Goal: Information Seeking & Learning: Learn about a topic

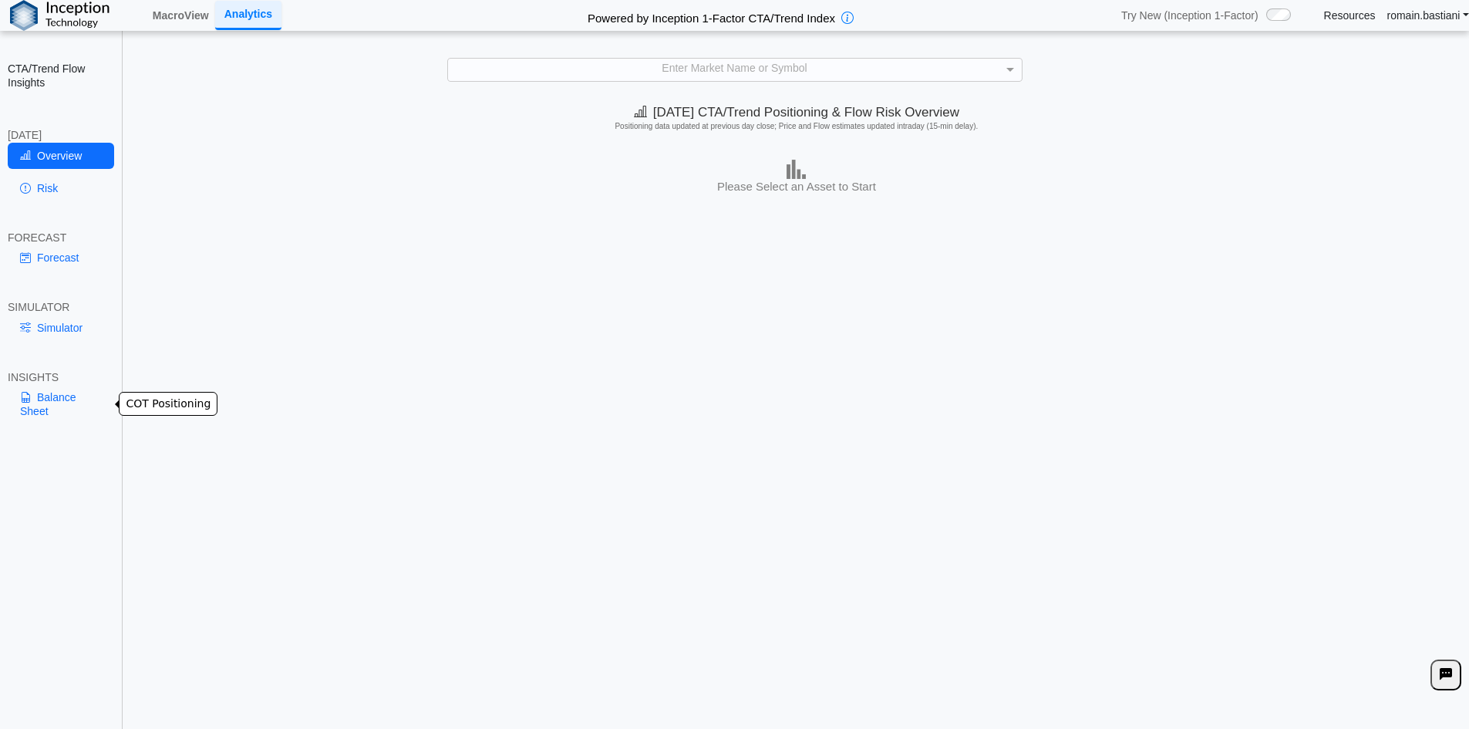
click at [72, 396] on link "Balance Sheet" at bounding box center [61, 404] width 106 height 40
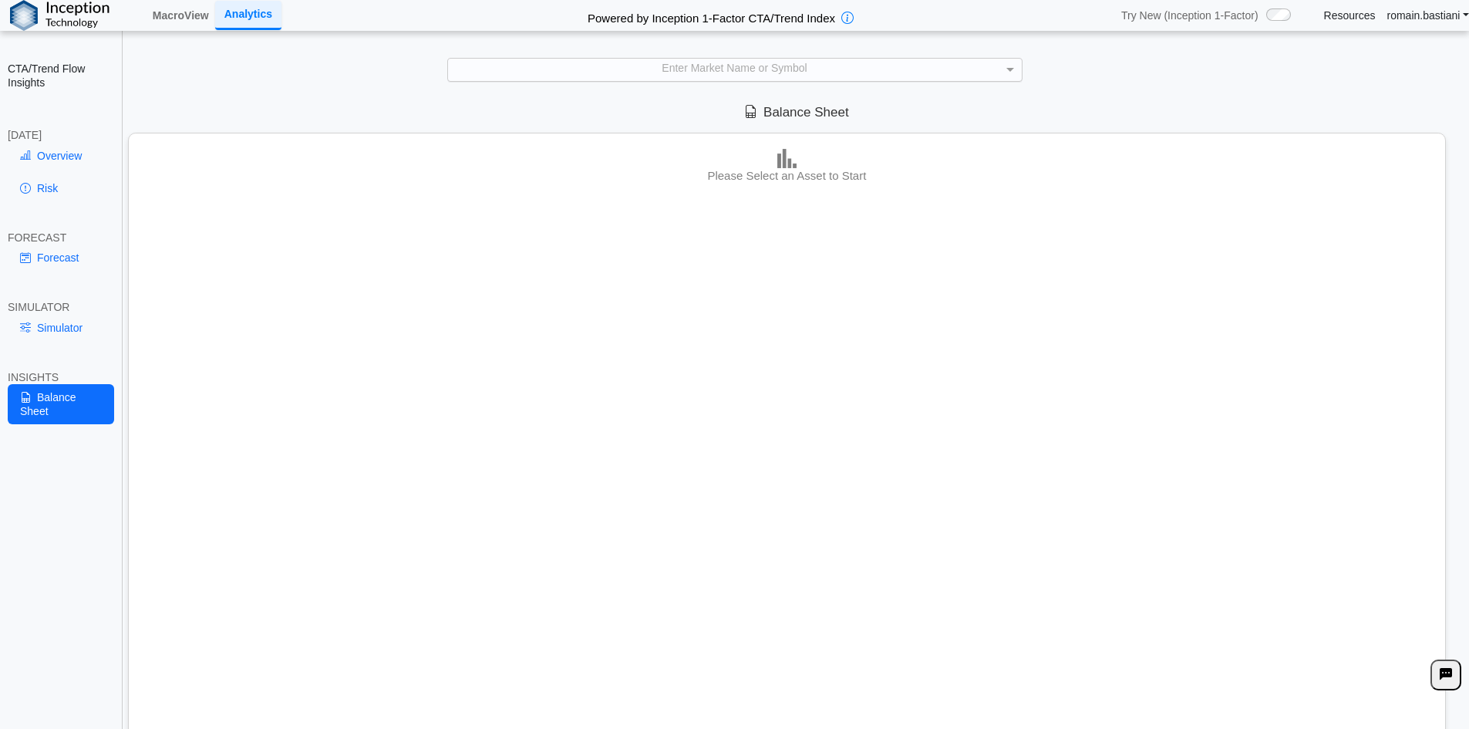
click at [729, 68] on div "Enter Market Name or Symbol" at bounding box center [735, 70] width 574 height 22
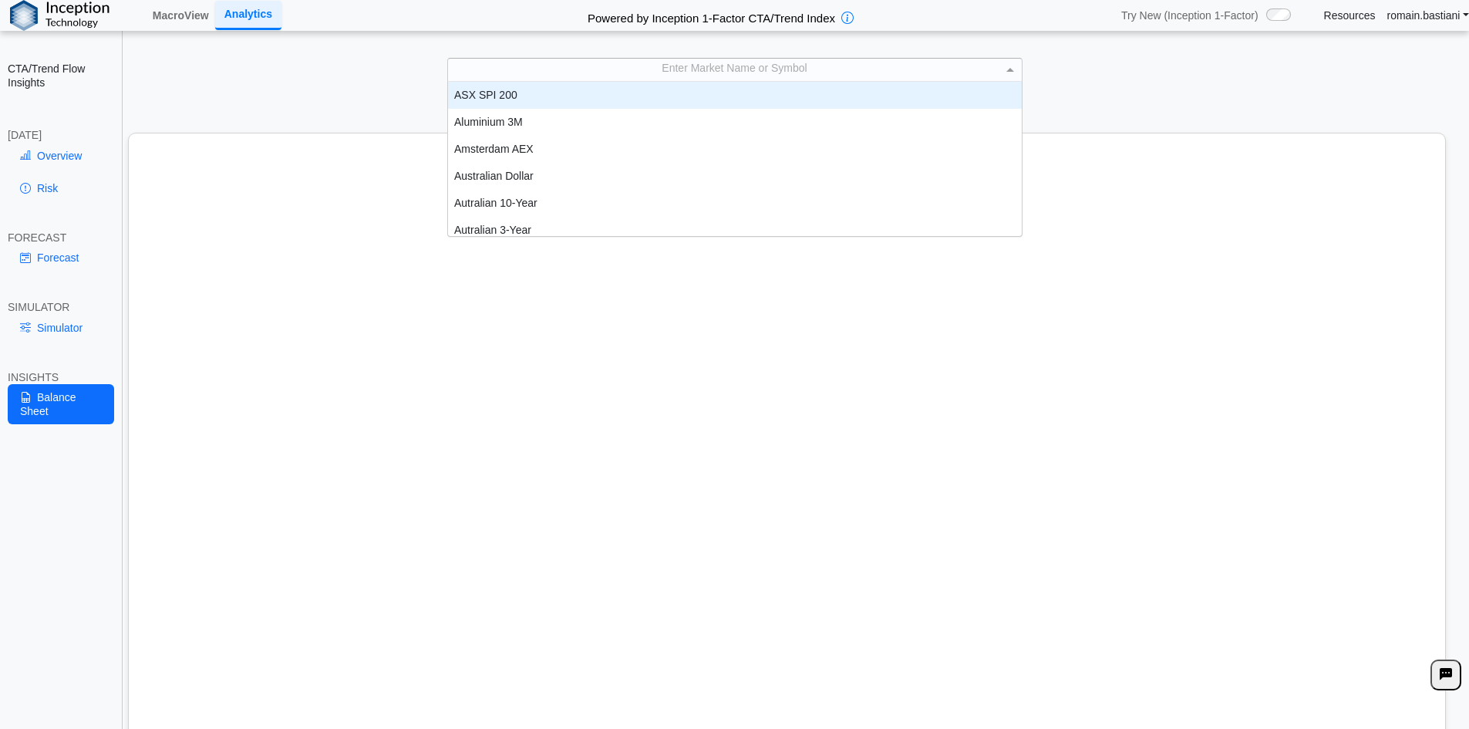
scroll to position [143, 562]
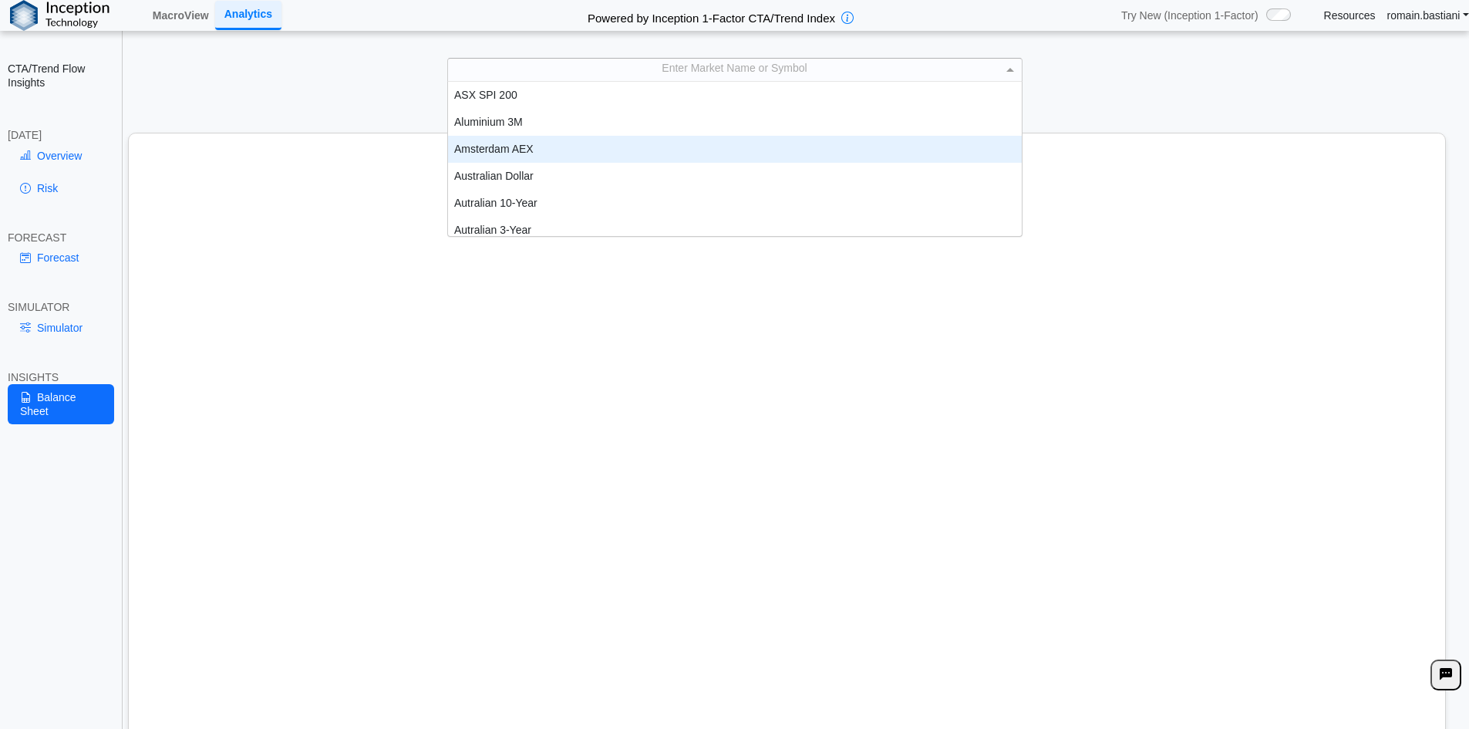
click at [693, 142] on div "Amsterdam AEX" at bounding box center [735, 149] width 574 height 27
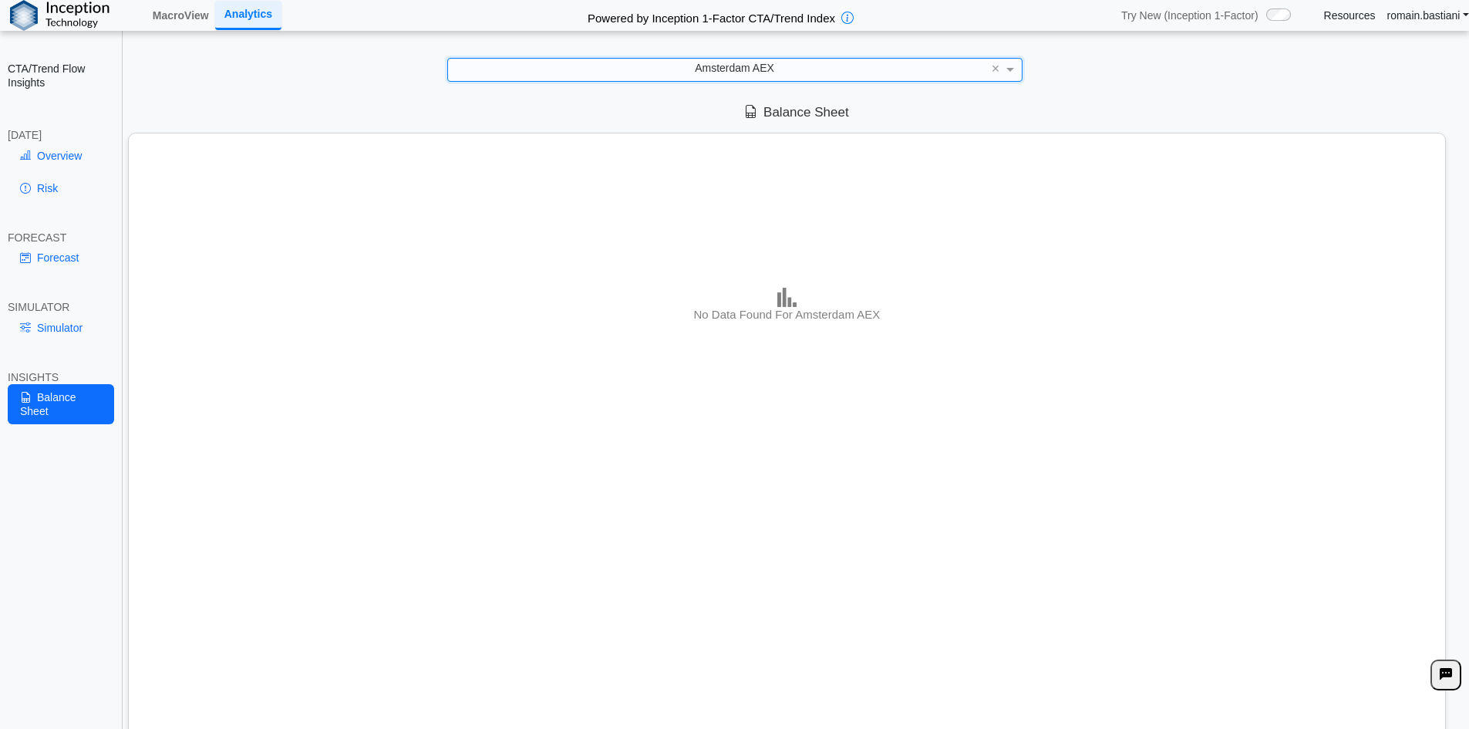
click at [655, 66] on div "Amsterdam AEX" at bounding box center [735, 70] width 574 height 22
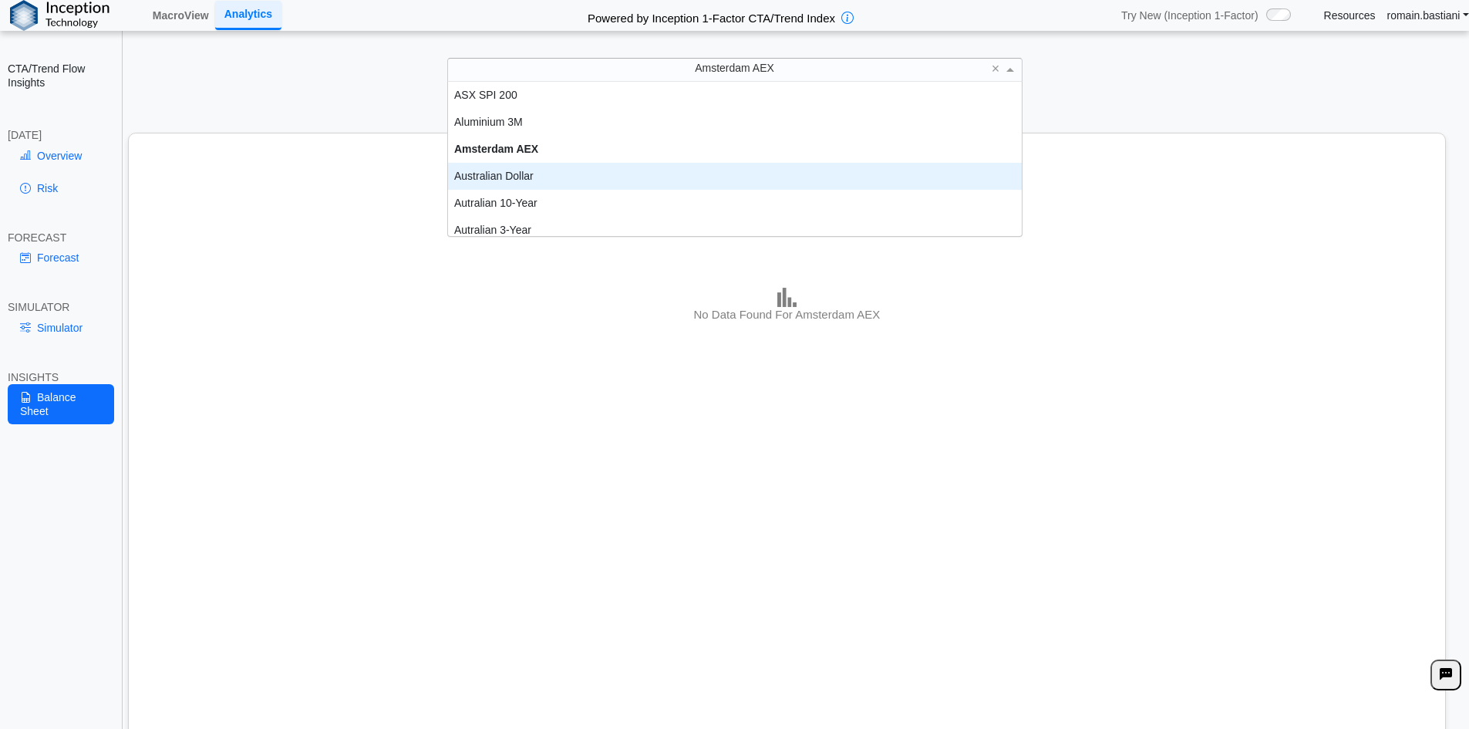
click at [617, 194] on div "Autralian 10-Year" at bounding box center [735, 203] width 574 height 27
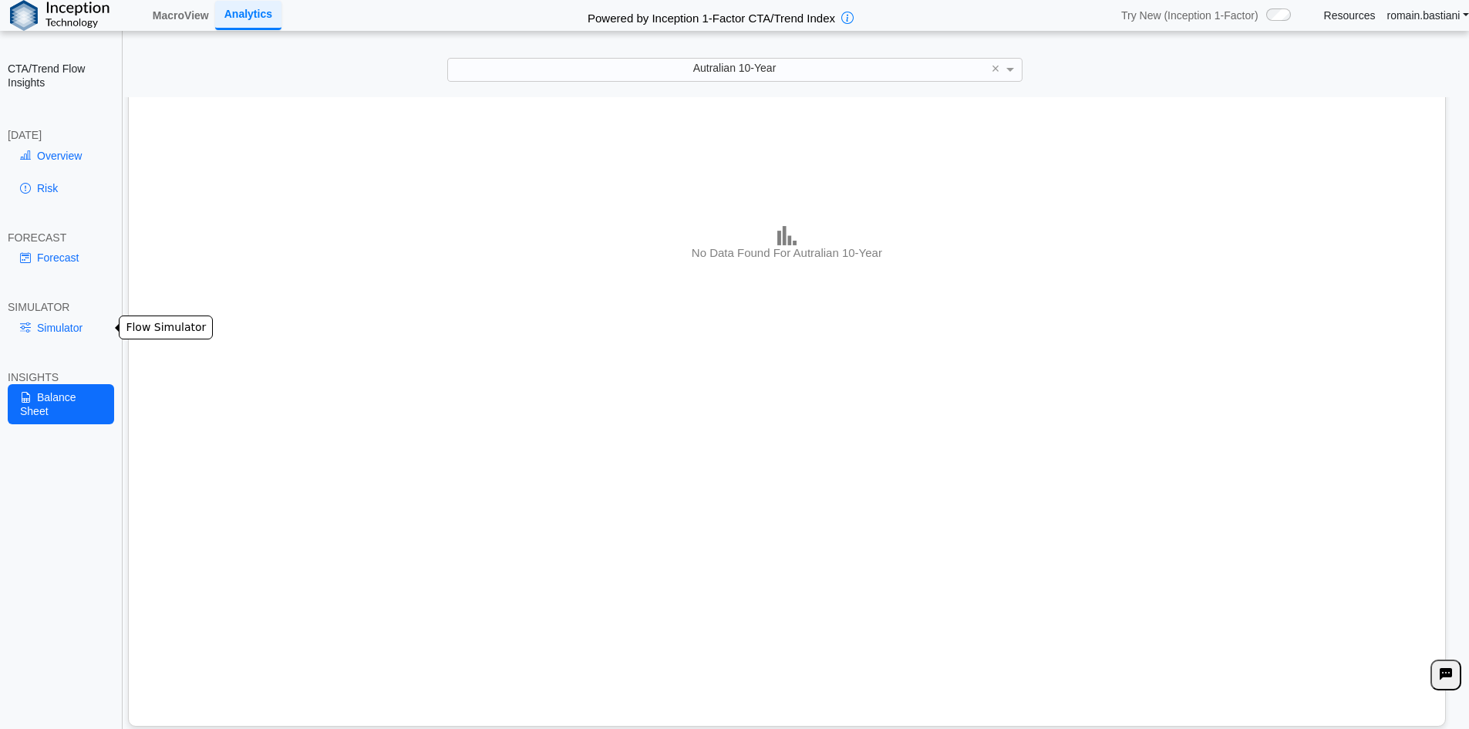
click at [72, 318] on link "Simulator" at bounding box center [61, 328] width 106 height 26
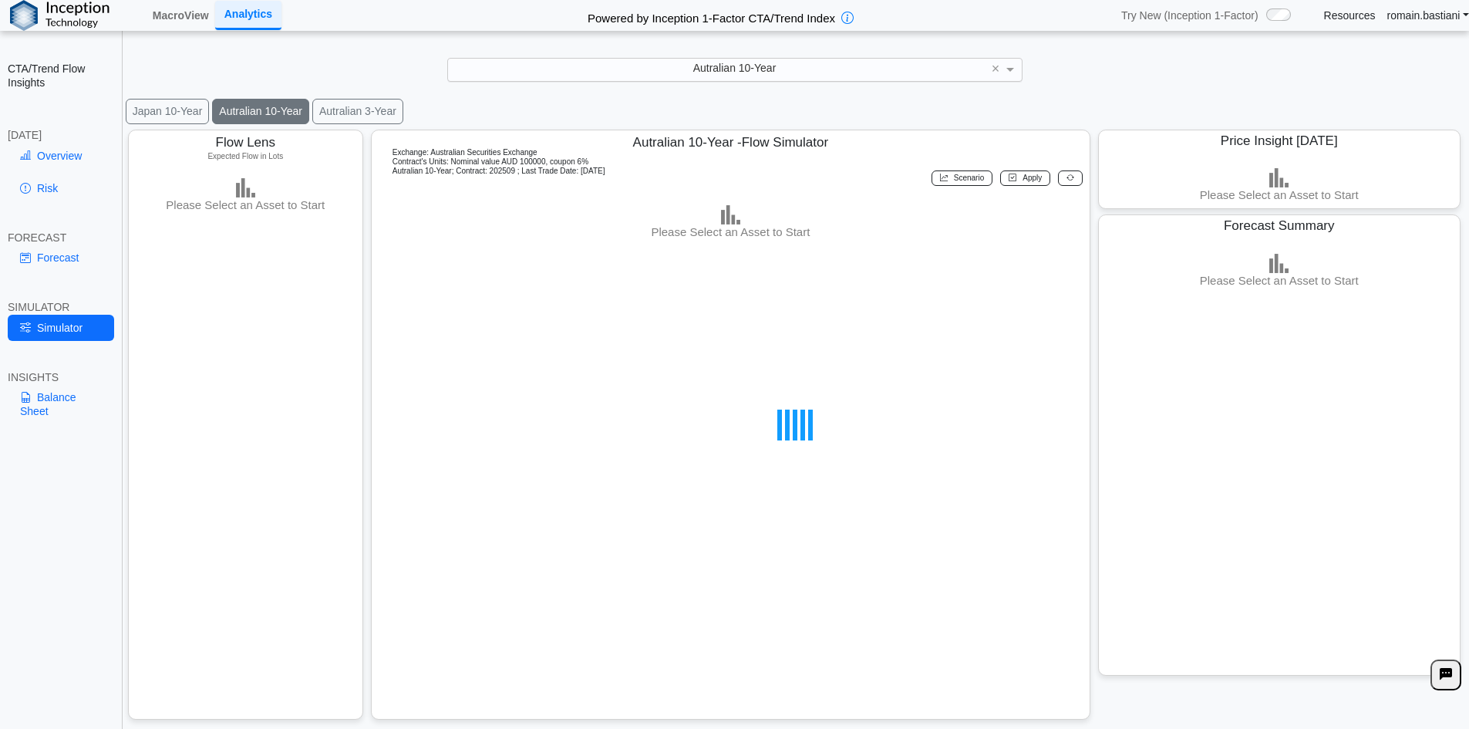
click at [713, 76] on div "Autralian 10-Year" at bounding box center [735, 70] width 574 height 22
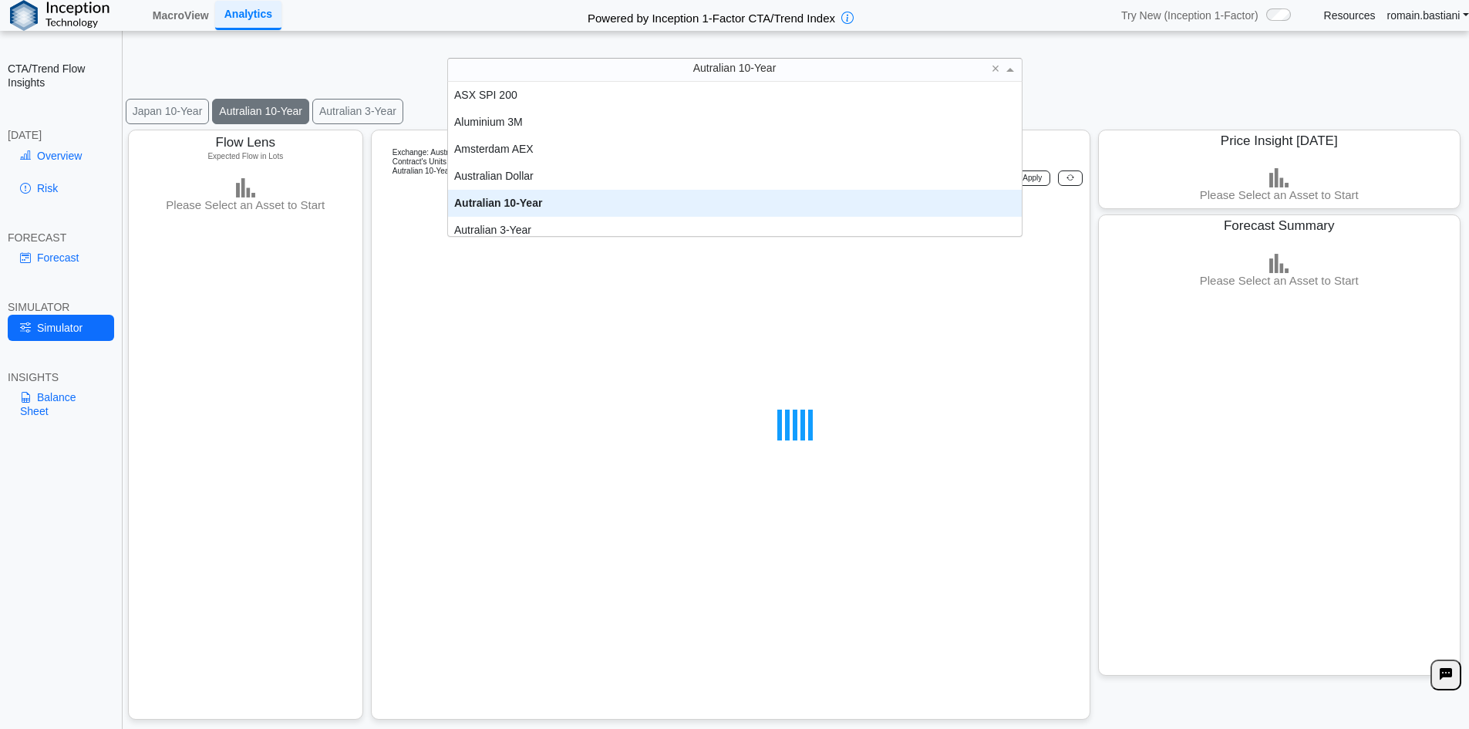
scroll to position [143, 562]
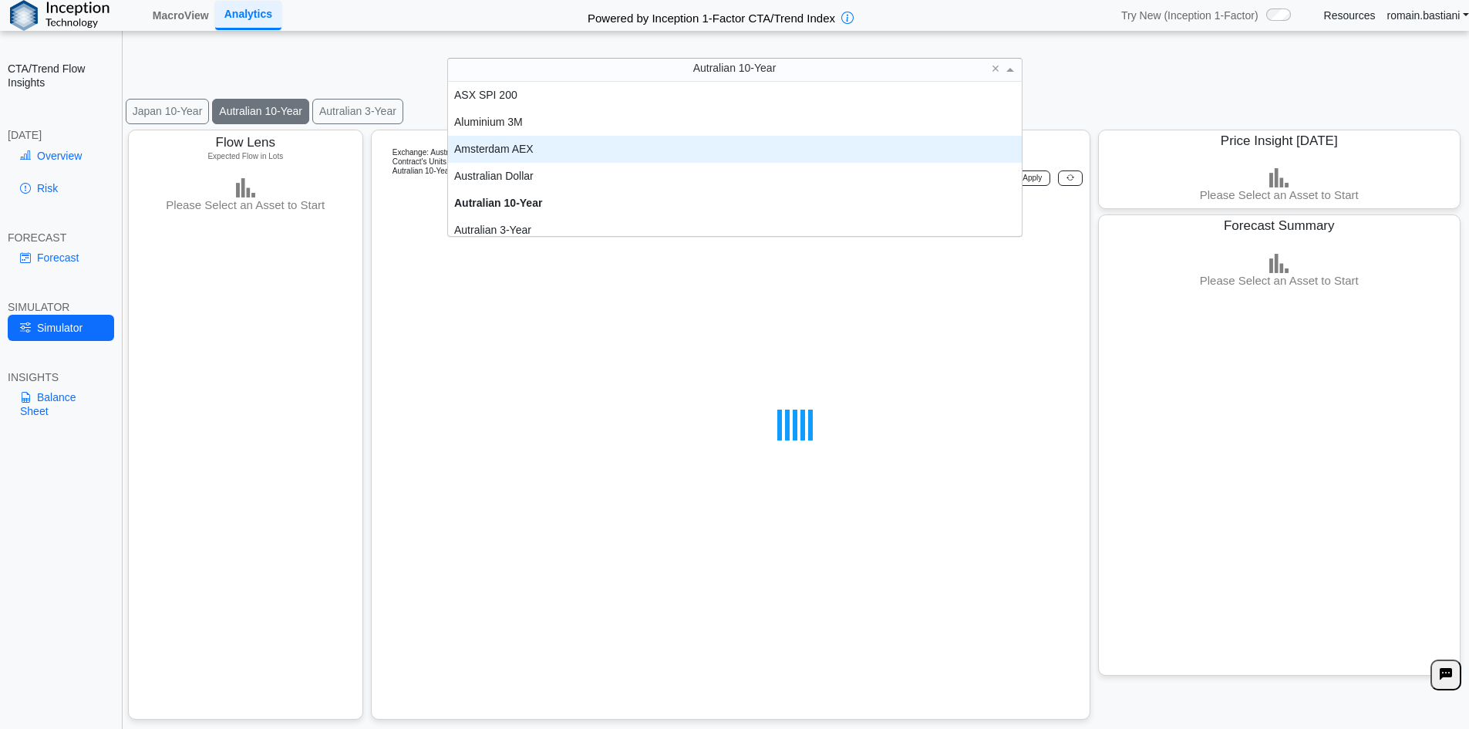
click at [677, 137] on div "Amsterdam AEX" at bounding box center [735, 149] width 574 height 27
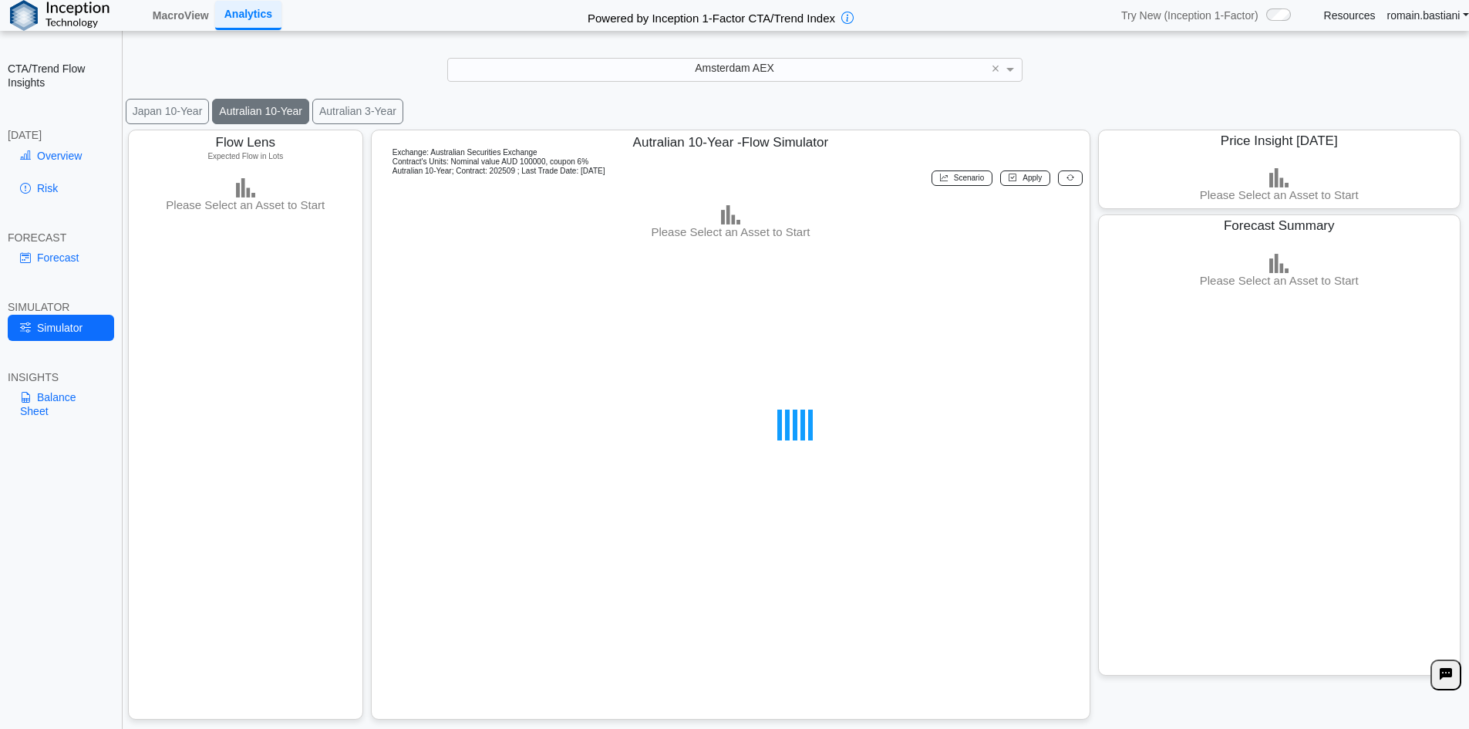
click at [1421, 19] on link "romain.bastiani" at bounding box center [1428, 15] width 83 height 14
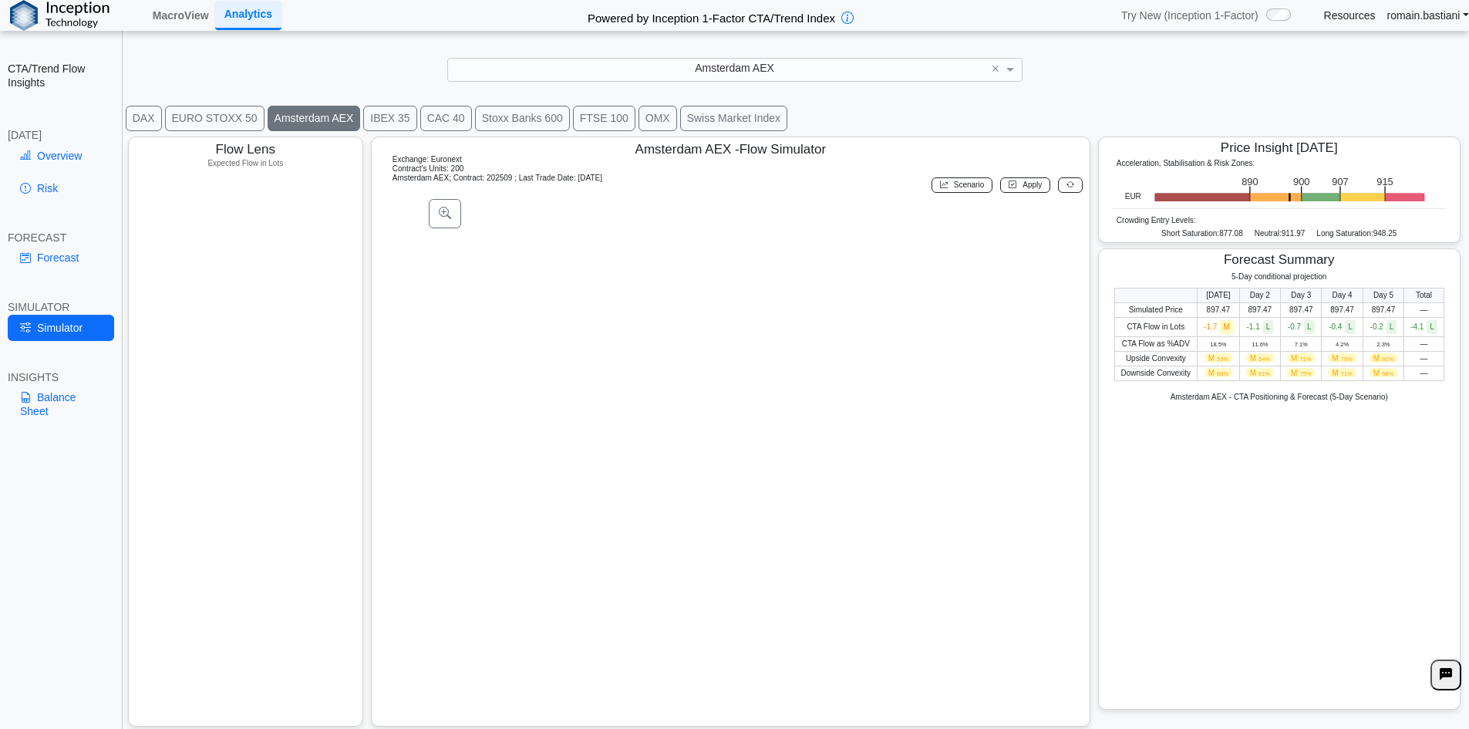
scroll to position [24, 0]
click at [1453, 665] on button at bounding box center [1445, 674] width 31 height 31
click at [1444, 676] on icon at bounding box center [1446, 674] width 12 height 13
click at [1447, 676] on icon at bounding box center [1446, 674] width 12 height 13
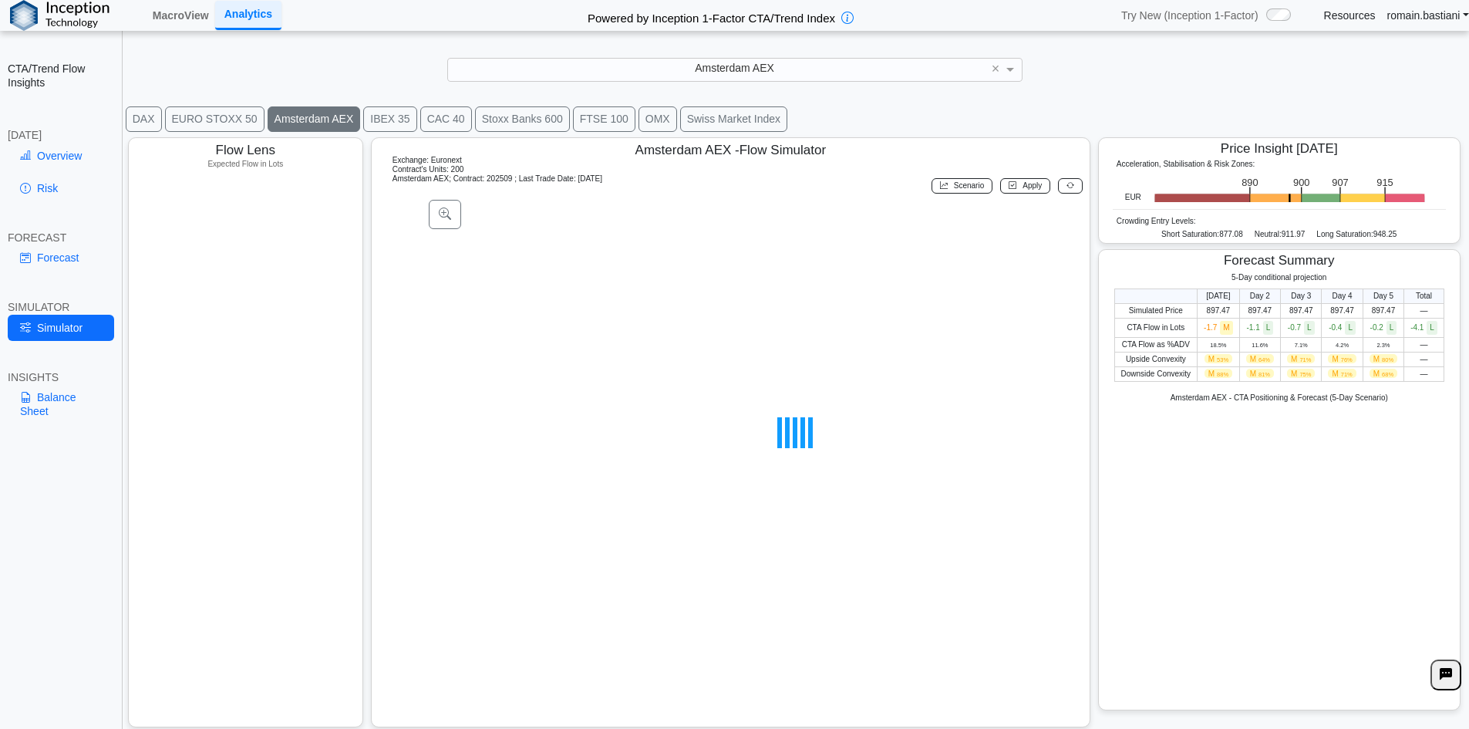
click at [1447, 676] on icon at bounding box center [1446, 674] width 12 height 13
click at [62, 160] on link "Overview" at bounding box center [61, 156] width 106 height 26
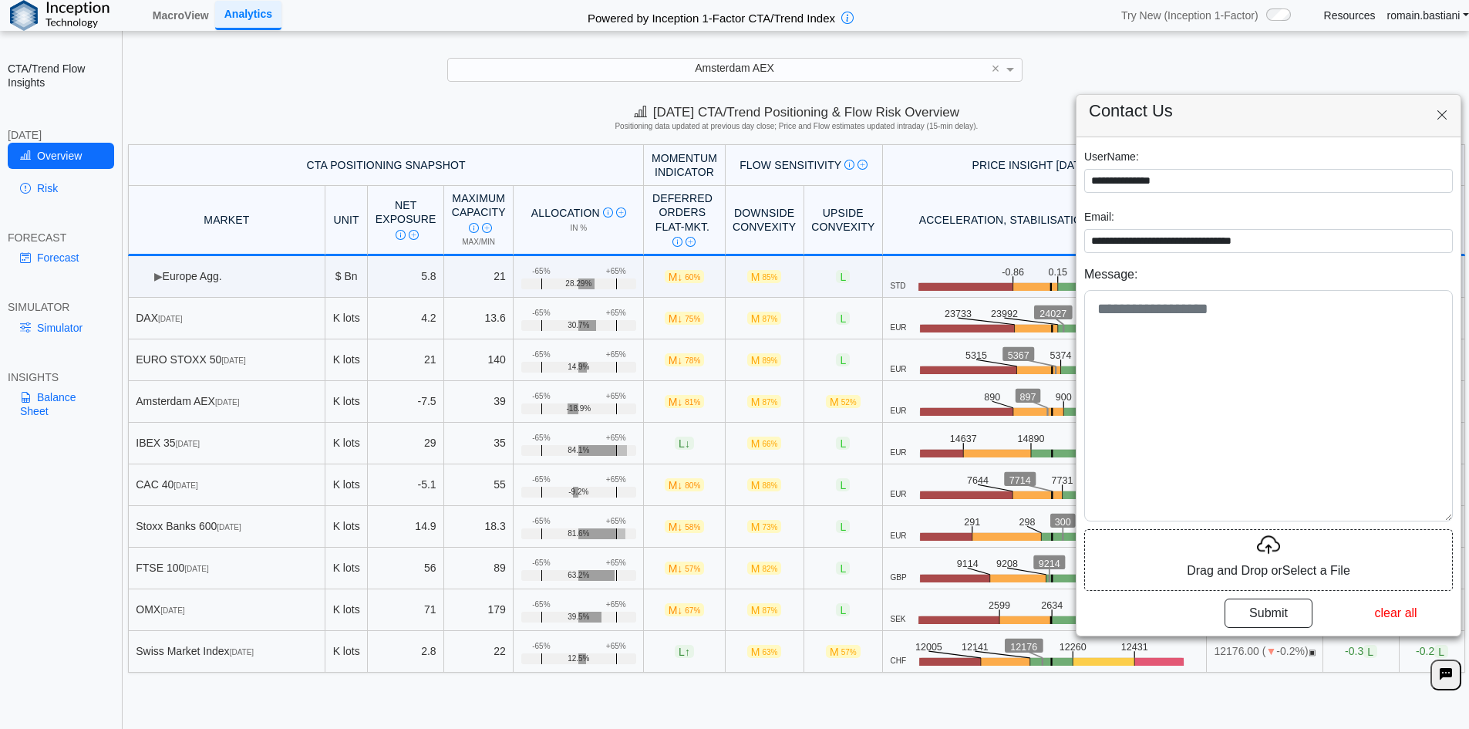
click at [1440, 669] on icon at bounding box center [1446, 674] width 12 height 13
click at [1446, 671] on icon at bounding box center [1446, 674] width 12 height 13
click at [1445, 119] on icon at bounding box center [1442, 115] width 12 height 13
click at [1441, 114] on icon at bounding box center [1442, 115] width 12 height 13
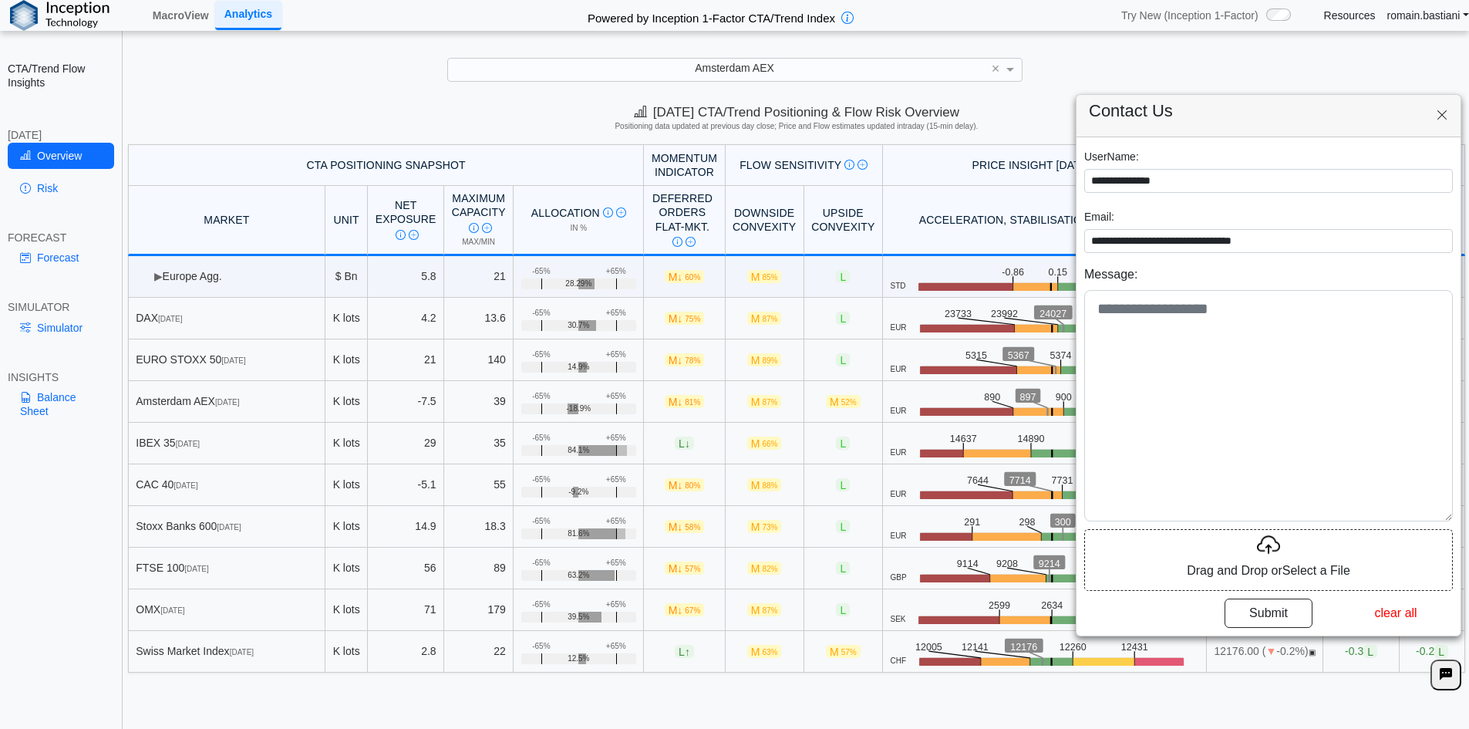
click at [1441, 114] on icon at bounding box center [1442, 115] width 12 height 13
click at [182, 10] on link "MacroView" at bounding box center [181, 15] width 69 height 26
click at [176, 19] on link "MacroView" at bounding box center [181, 15] width 69 height 26
click at [229, 52] on div "**********" at bounding box center [734, 375] width 1469 height 750
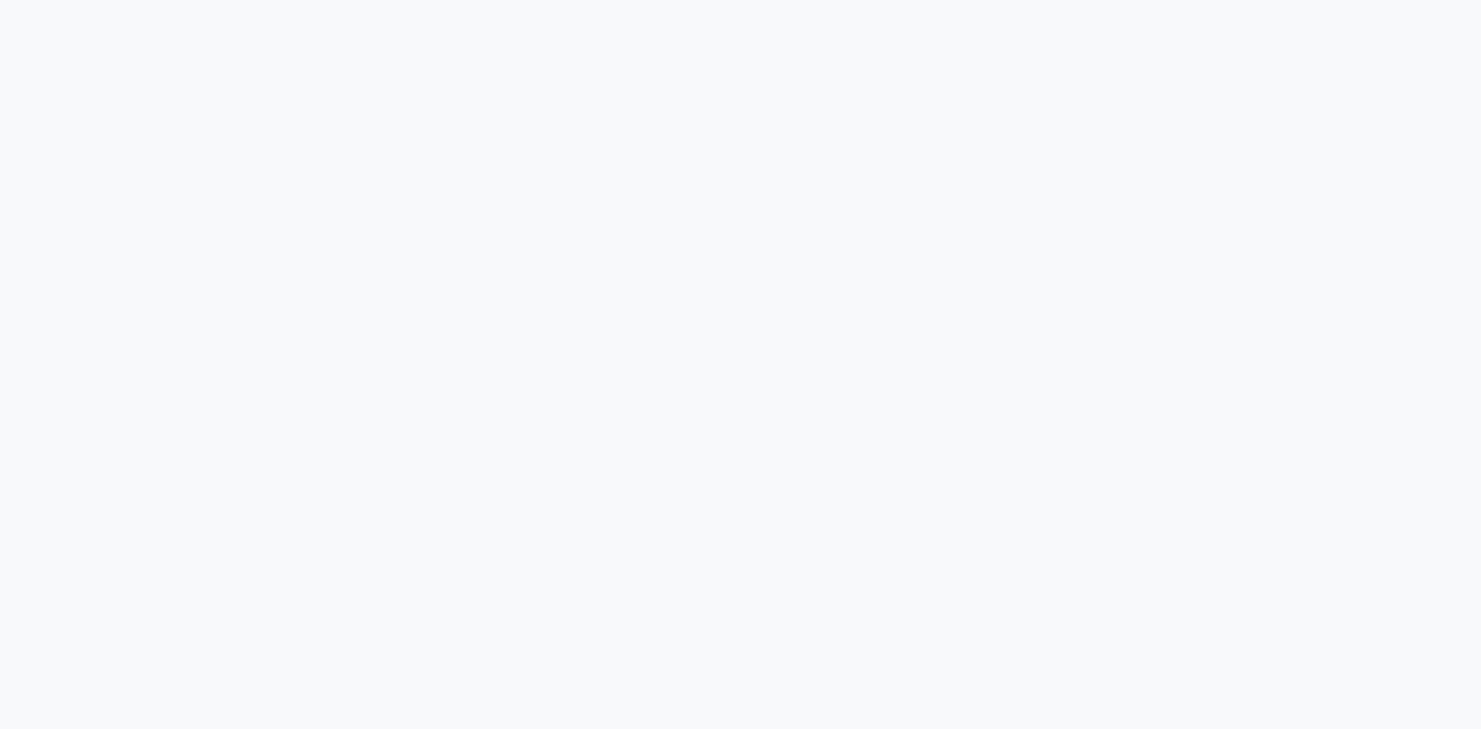
click at [168, 15] on div "Loading..." at bounding box center [740, 12] width 1481 height 25
